Goal: Task Accomplishment & Management: Manage account settings

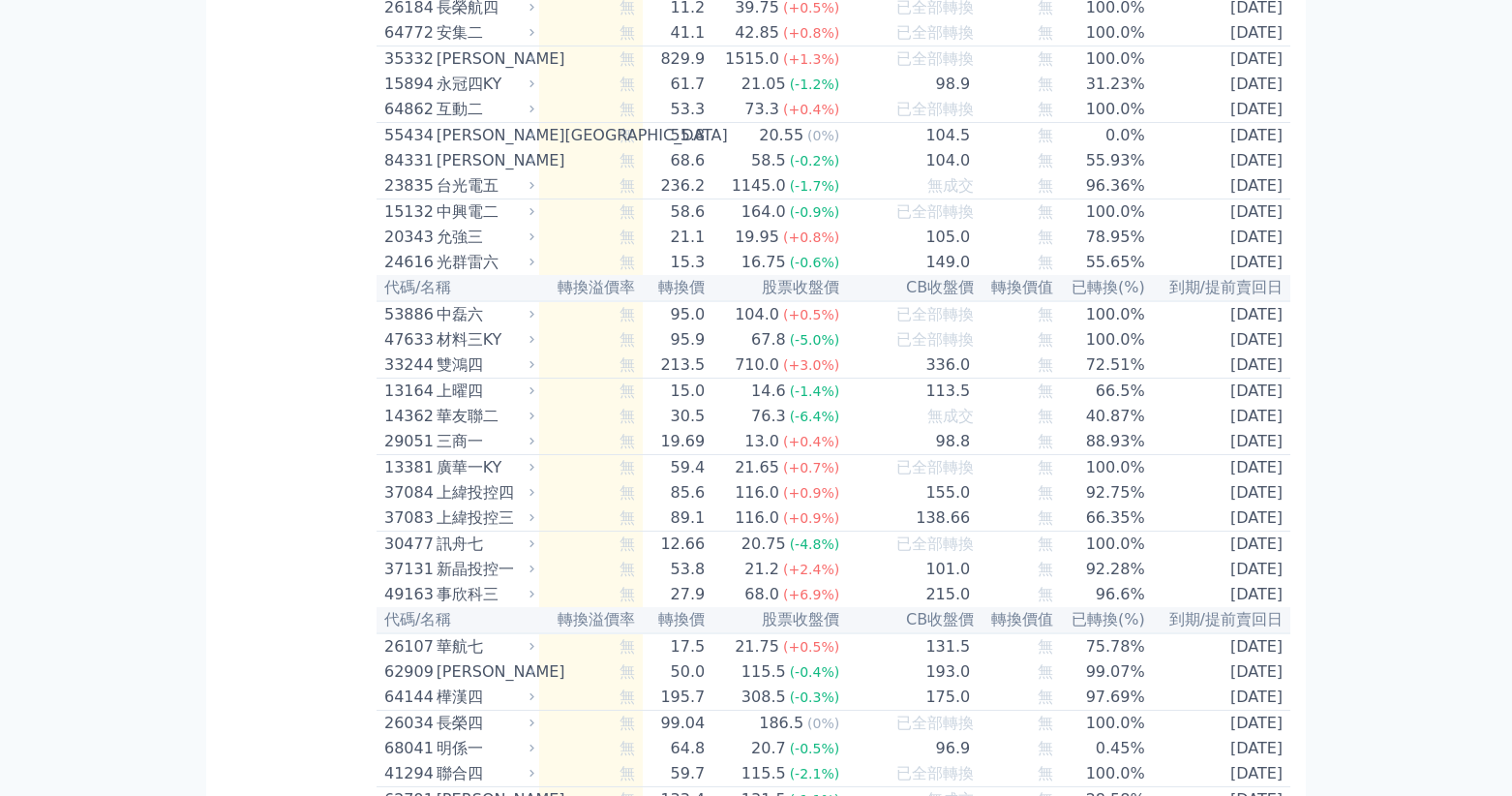
scroll to position [7473, 0]
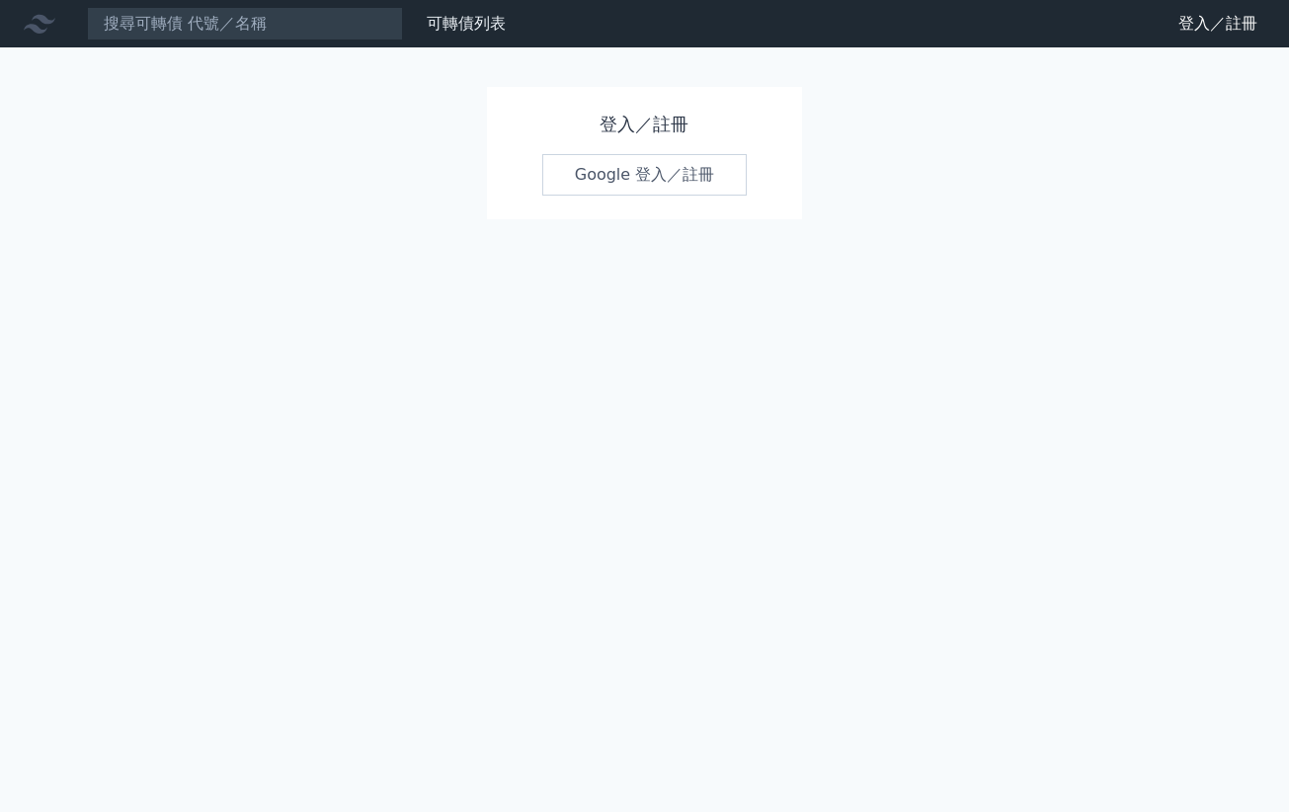
click at [578, 174] on link "Google 登入／註冊" at bounding box center [644, 174] width 205 height 41
